Goal: Information Seeking & Learning: Learn about a topic

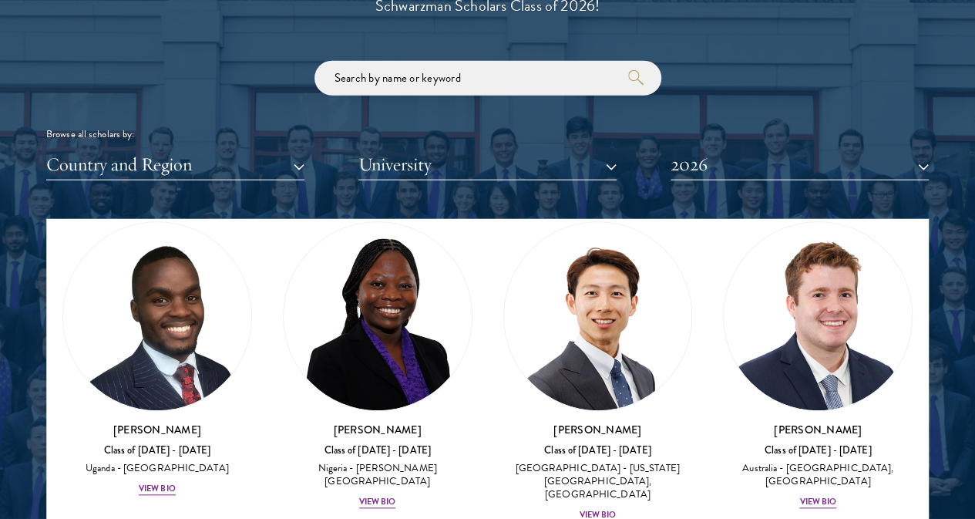
scroll to position [713, 0]
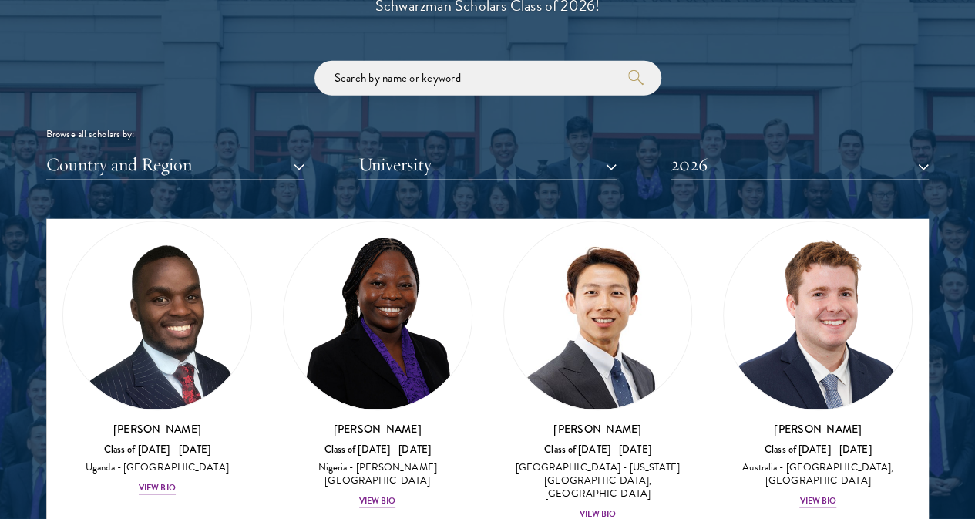
click at [569, 149] on button "University" at bounding box center [487, 165] width 258 height 32
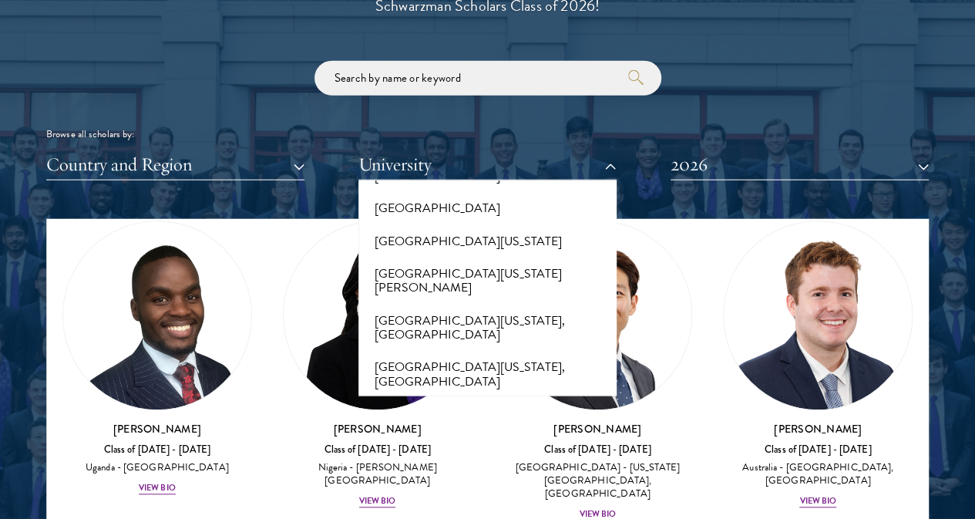
scroll to position [12122, 0]
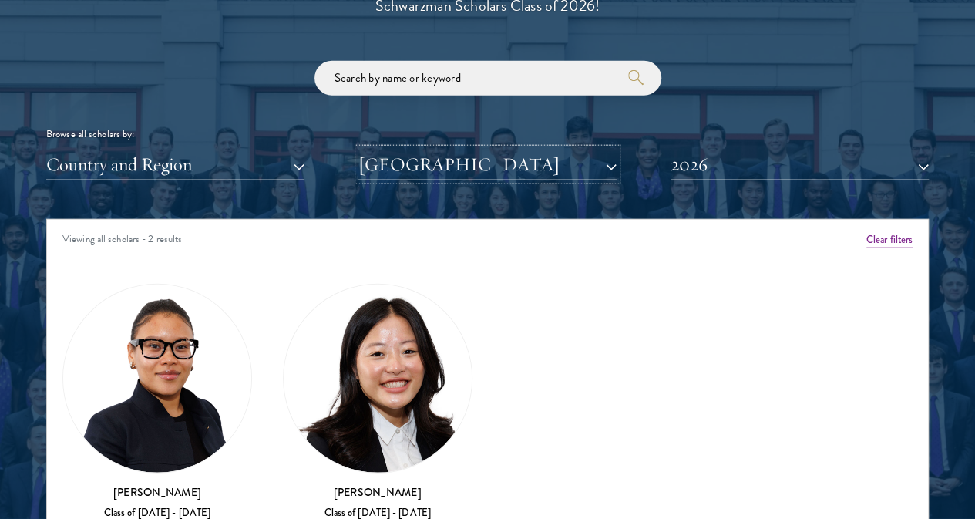
click at [495, 149] on button "[GEOGRAPHIC_DATA]" at bounding box center [487, 165] width 258 height 32
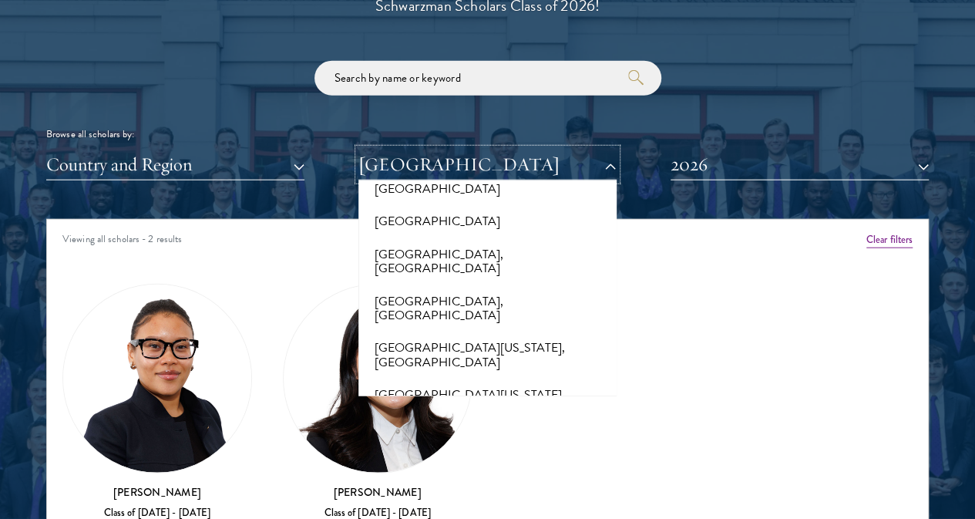
scroll to position [14545, 0]
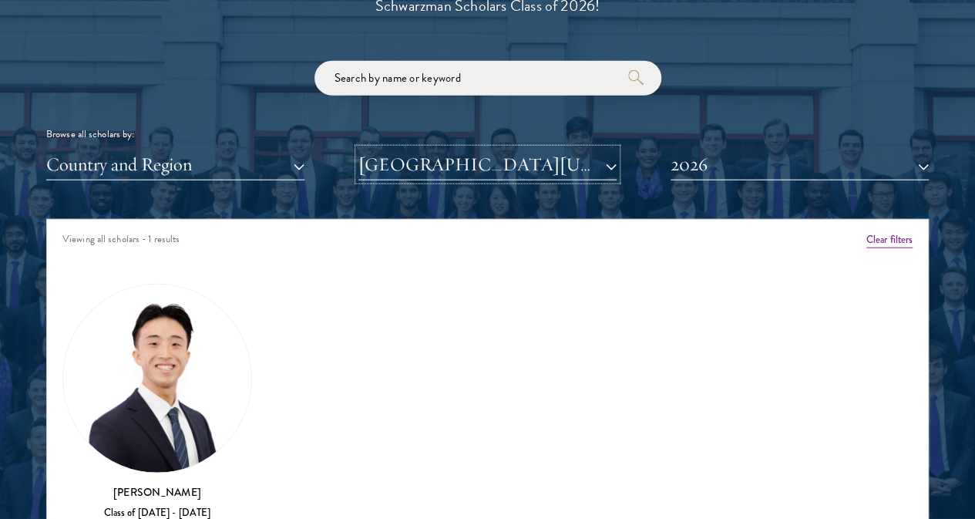
click at [432, 149] on button "[GEOGRAPHIC_DATA][US_STATE]" at bounding box center [487, 165] width 258 height 32
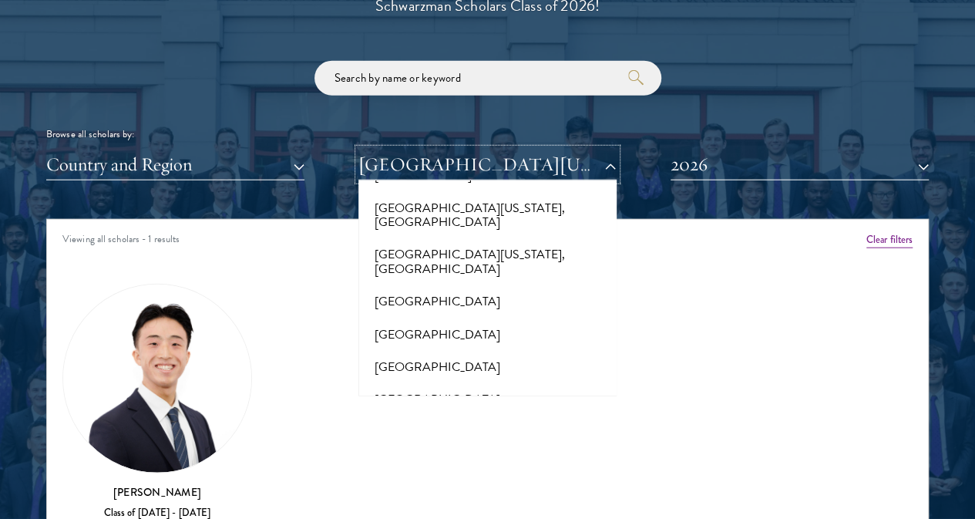
scroll to position [12190, 0]
click at [457, 449] on button "[GEOGRAPHIC_DATA]" at bounding box center [487, 465] width 249 height 32
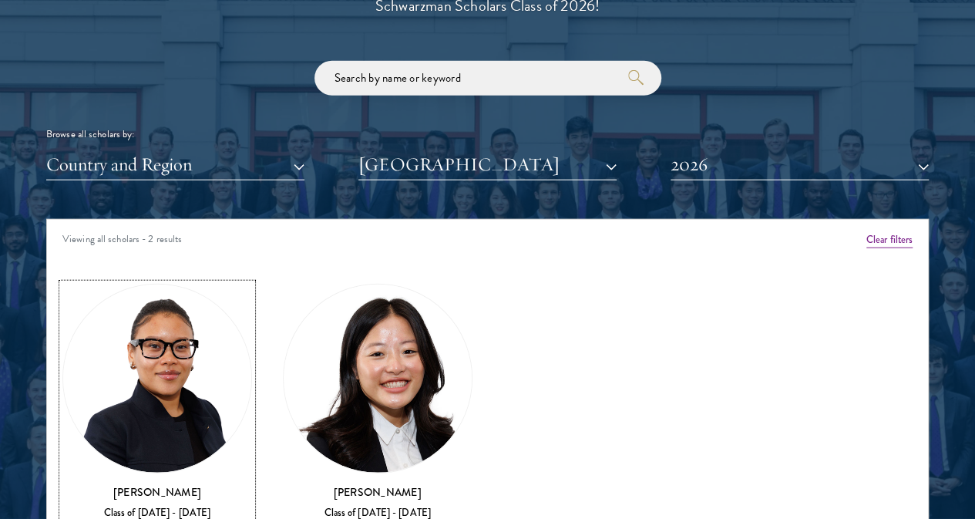
click at [188, 484] on div "[PERSON_NAME] Class of [DATE] - [DATE] [GEOGRAPHIC_DATA] - [GEOGRAPHIC_DATA] Vi…" at bounding box center [157, 528] width 190 height 88
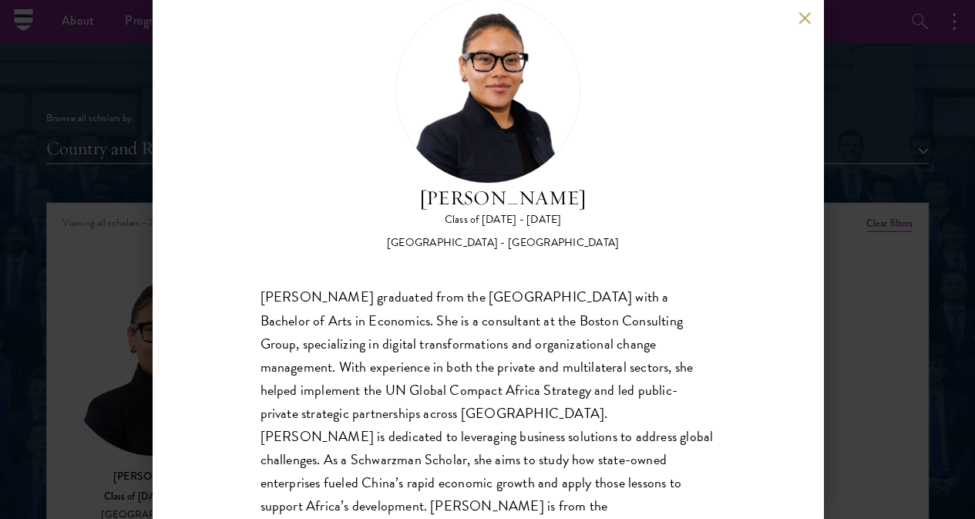
scroll to position [1806, 0]
click at [803, 24] on button at bounding box center [805, 18] width 13 height 13
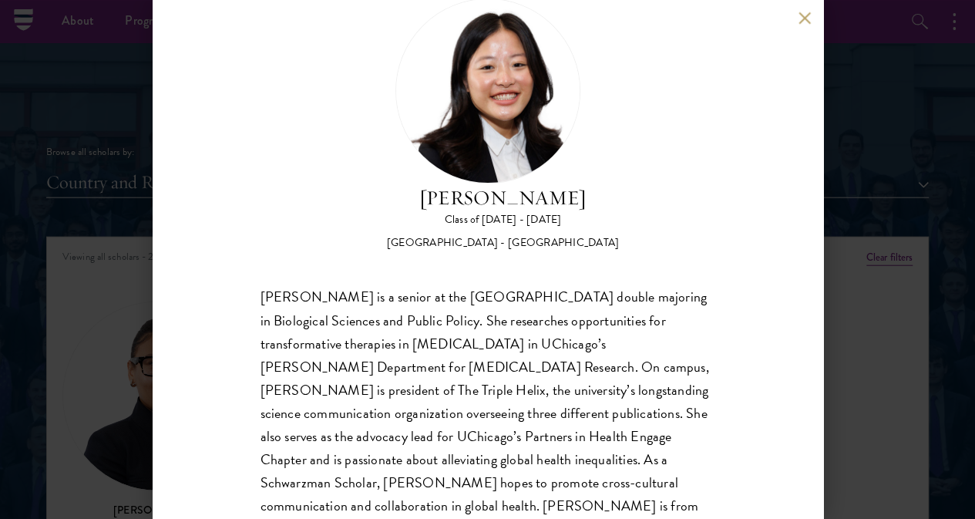
scroll to position [1768, 0]
click at [800, 22] on button at bounding box center [805, 18] width 13 height 13
